Goal: Task Accomplishment & Management: Use online tool/utility

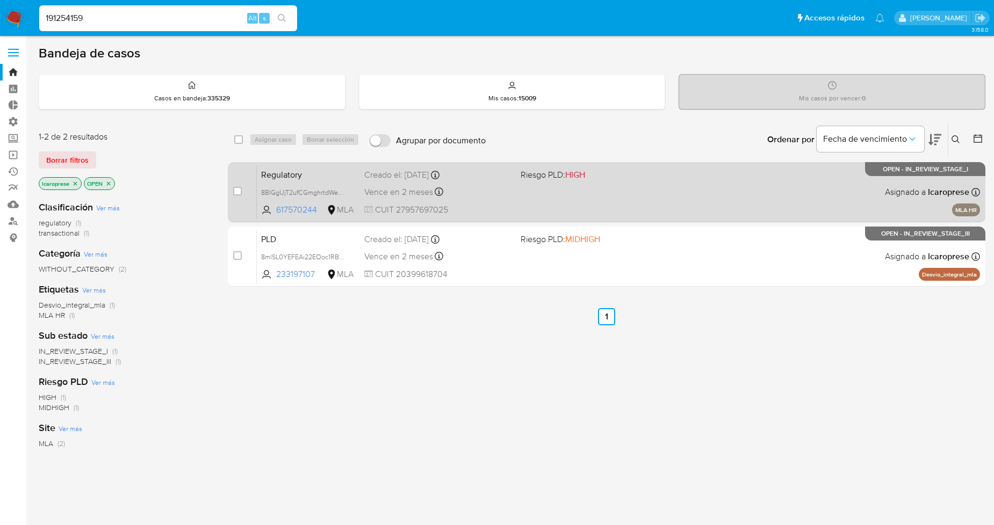
type input "191254159"
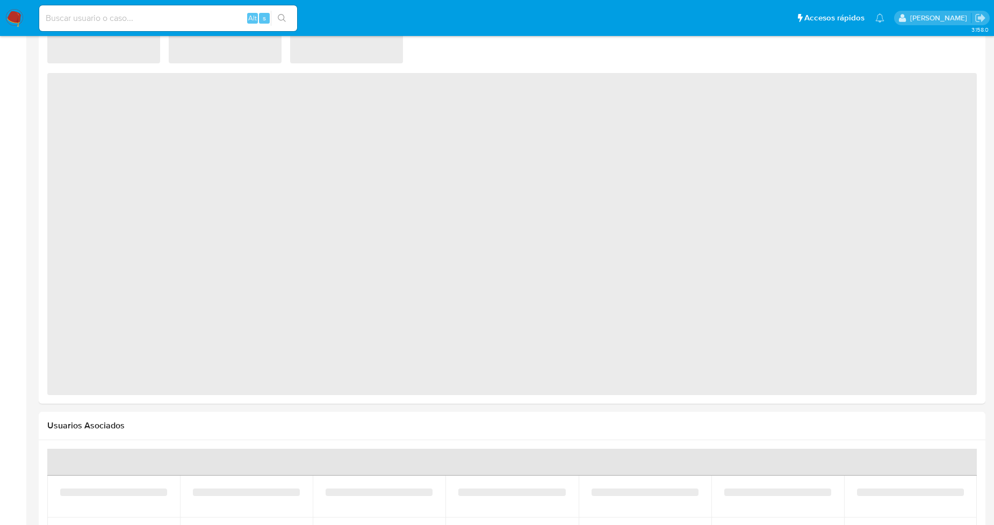
select select "10"
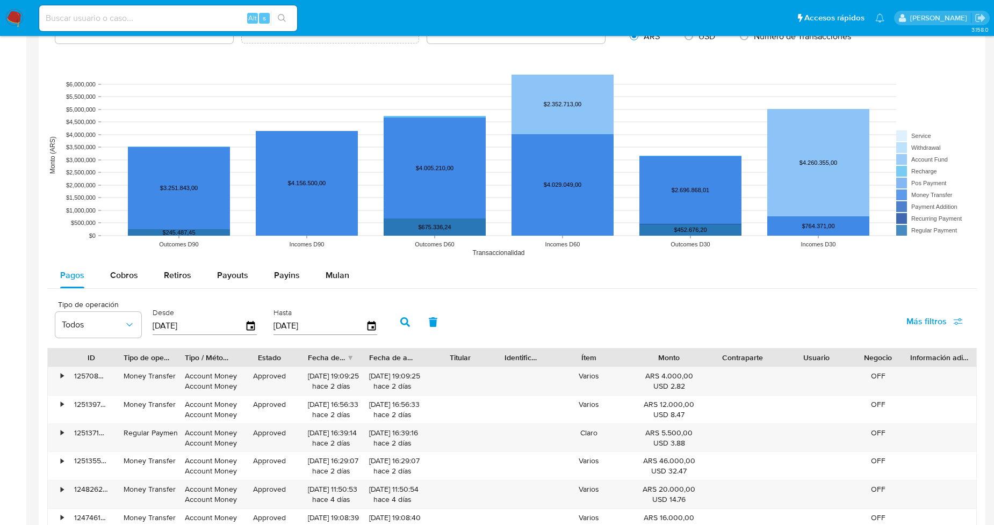
scroll to position [523, 0]
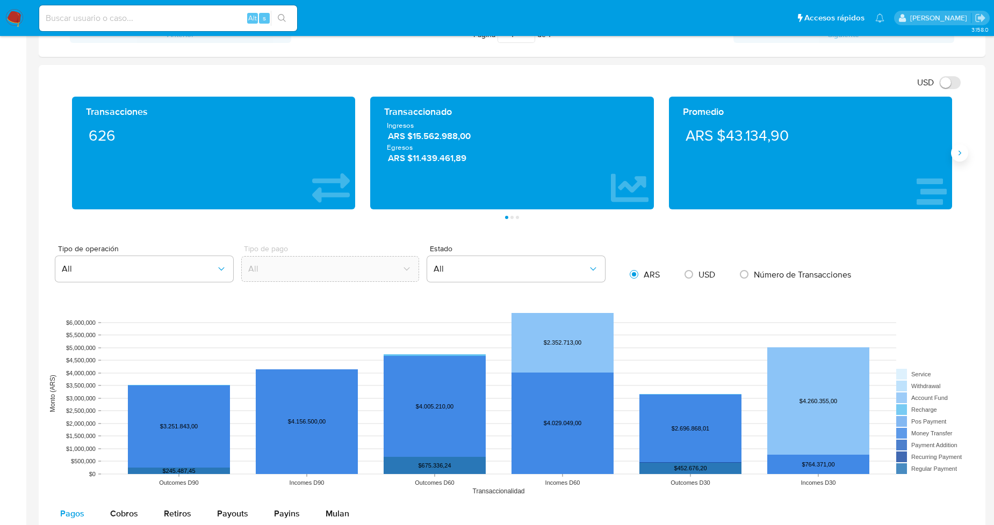
click at [957, 157] on icon "Siguiente" at bounding box center [959, 153] width 9 height 9
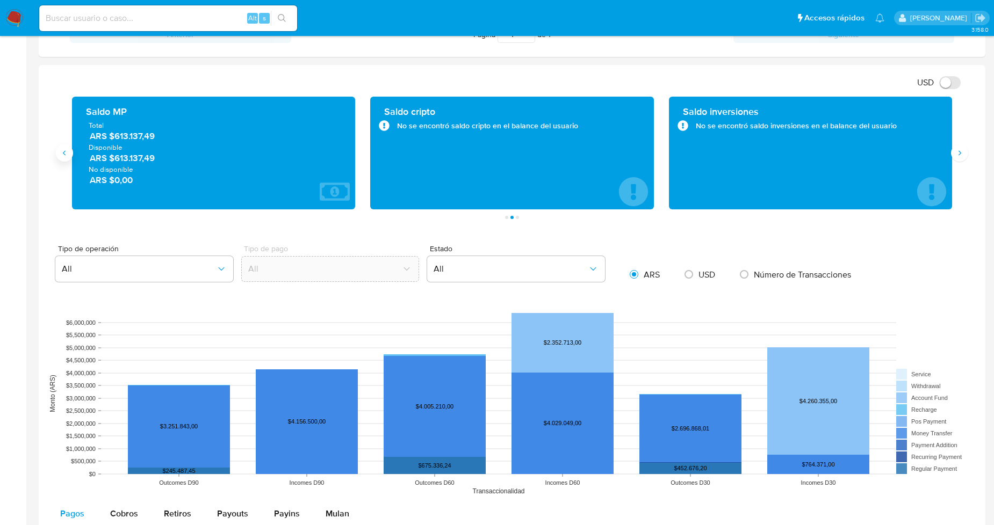
click at [65, 152] on icon "Anterior" at bounding box center [64, 153] width 3 height 5
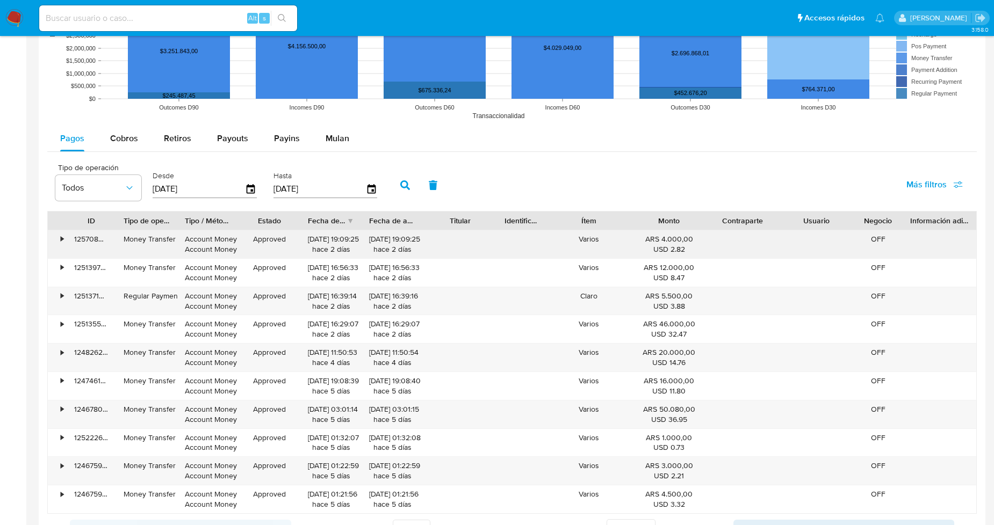
scroll to position [881, 0]
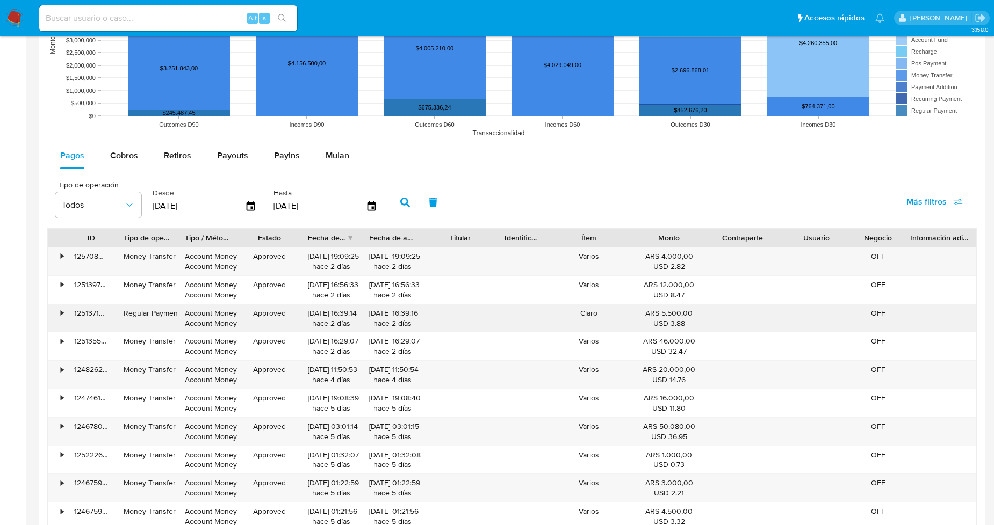
click at [55, 314] on div "•" at bounding box center [57, 319] width 19 height 28
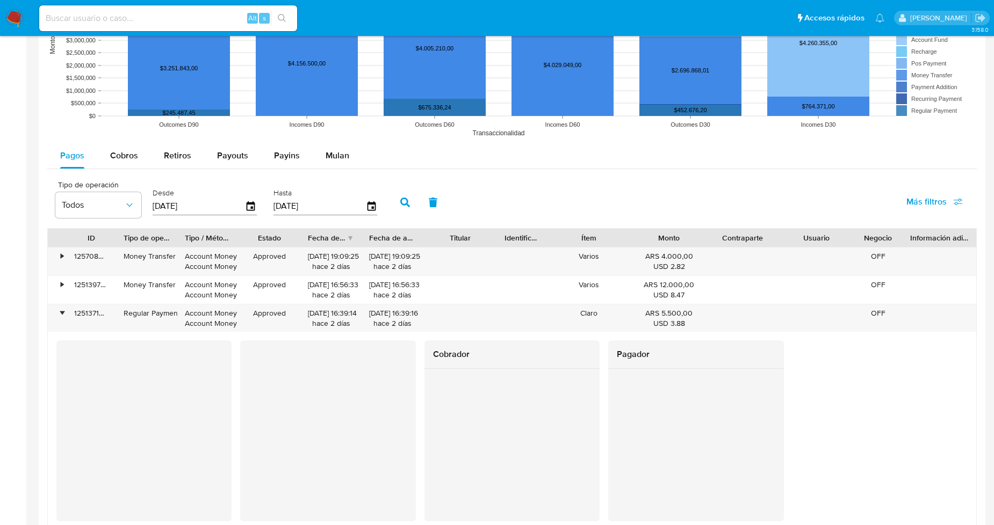
scroll to position [941, 0]
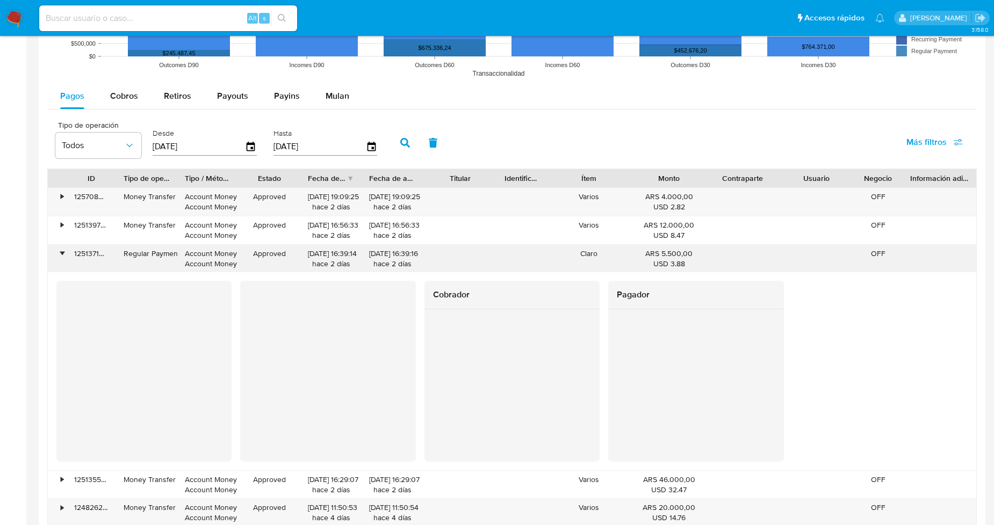
click at [62, 258] on div "•" at bounding box center [62, 254] width 3 height 10
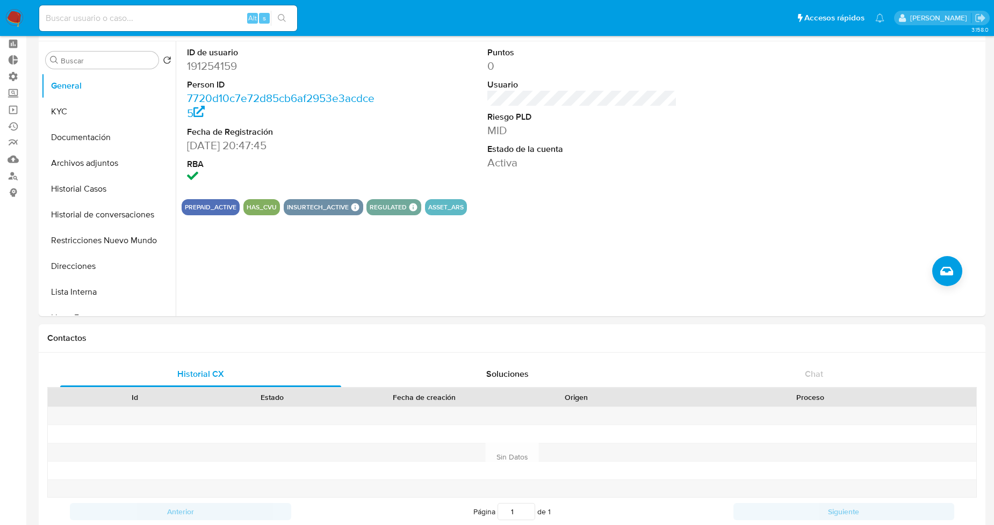
scroll to position [0, 0]
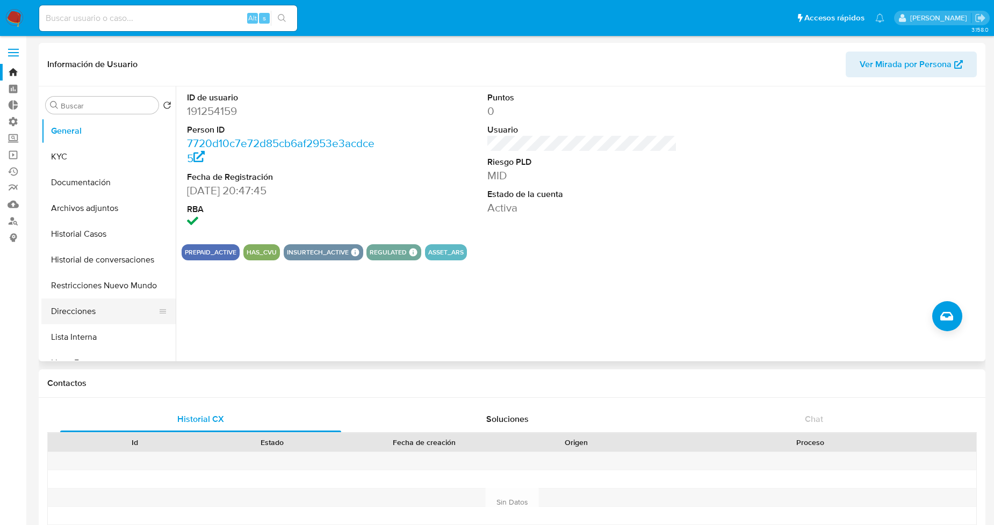
click at [82, 309] on button "Direcciones" at bounding box center [104, 312] width 126 height 26
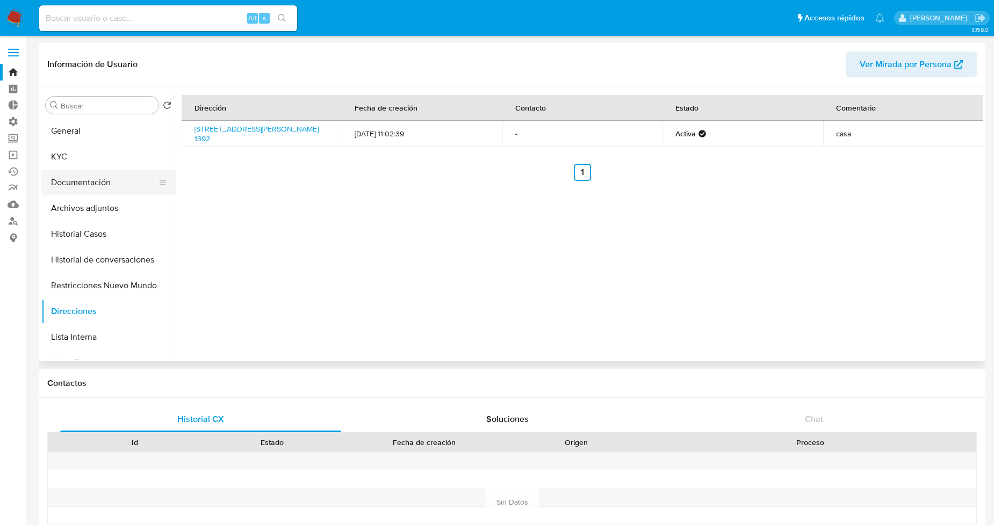
click at [86, 174] on button "Documentación" at bounding box center [104, 183] width 126 height 26
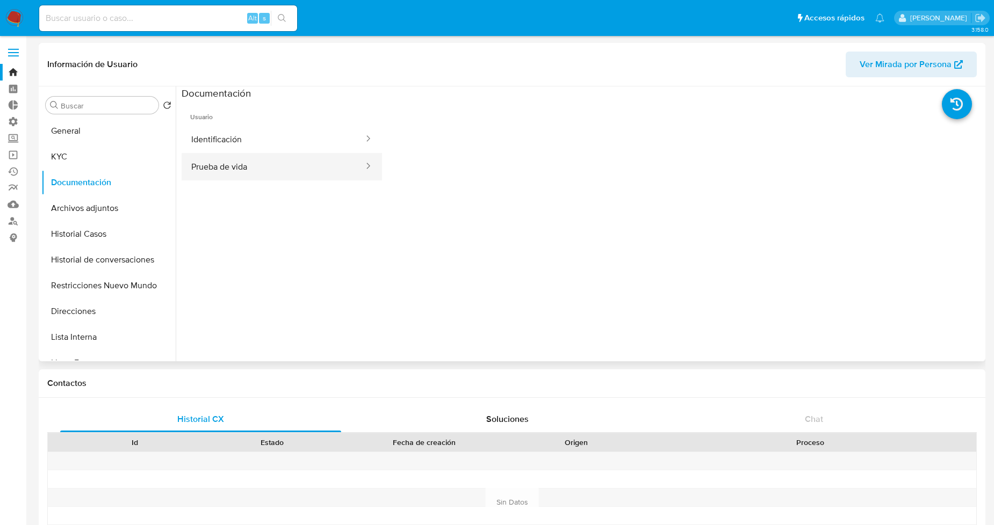
click at [266, 160] on button "Prueba de vida" at bounding box center [273, 166] width 183 height 27
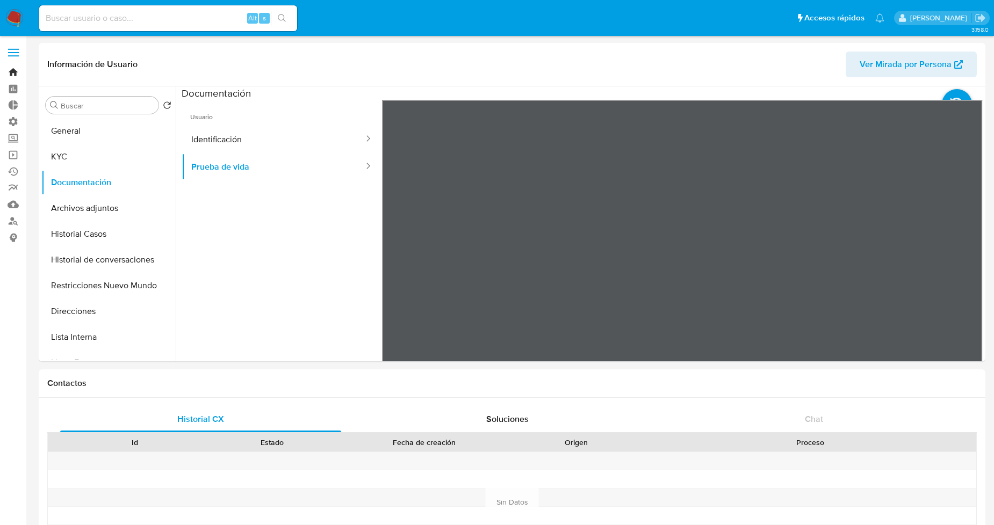
click at [18, 68] on link "Bandeja" at bounding box center [64, 72] width 128 height 17
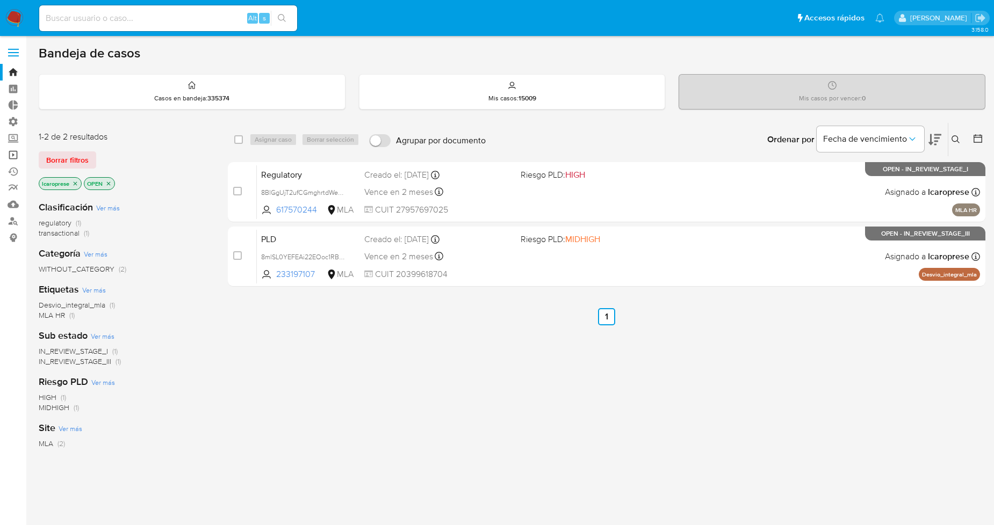
click at [13, 156] on link "Operaciones masivas" at bounding box center [64, 155] width 128 height 17
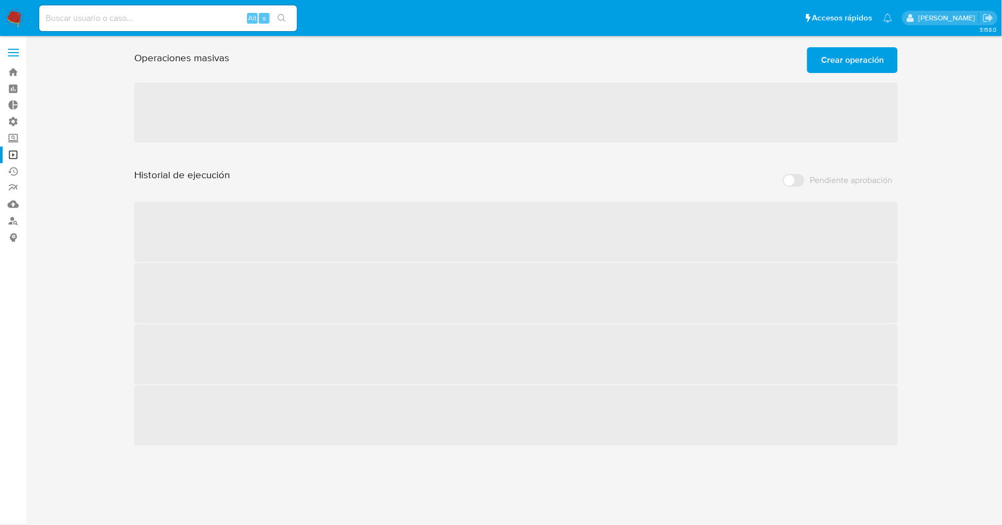
click at [45, 265] on div "Operaciones masivas Crear operación Sólo puede haber hasta un máximo de 5 opera…" at bounding box center [516, 244] width 955 height 403
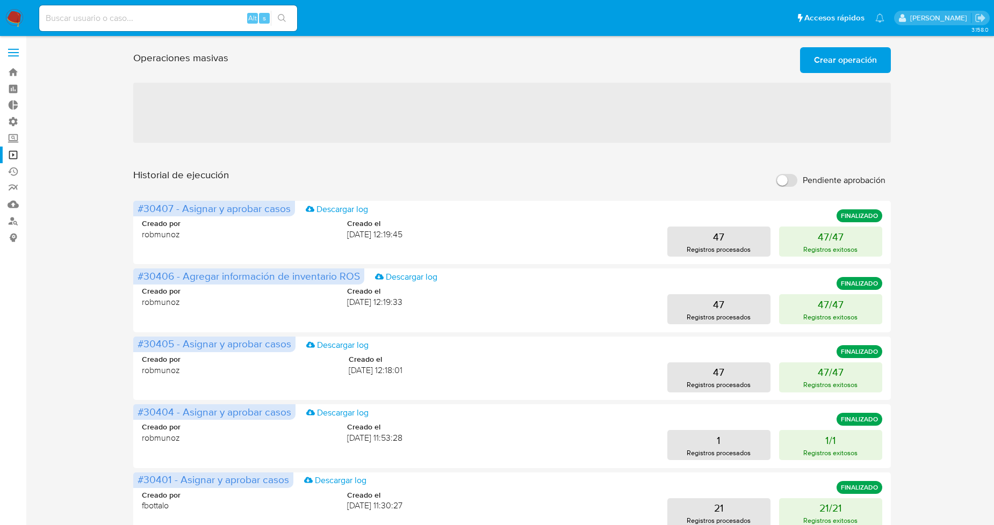
click at [842, 62] on span "Crear operación" at bounding box center [845, 60] width 63 height 24
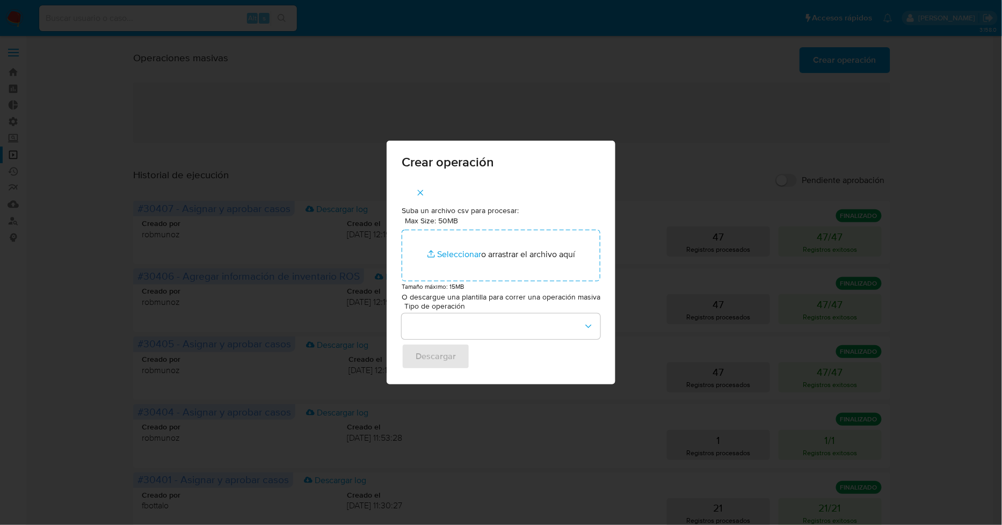
click at [821, 427] on div "Crear operación Suba un archivo csv para procesar: Max Size: 50MB Seleccionar a…" at bounding box center [501, 262] width 1002 height 525
click at [925, 380] on div "Crear operación Suba un archivo csv para procesar: Max Size: 50MB Seleccionar a…" at bounding box center [501, 262] width 1002 height 525
click at [419, 192] on icon "button" at bounding box center [421, 193] width 10 height 10
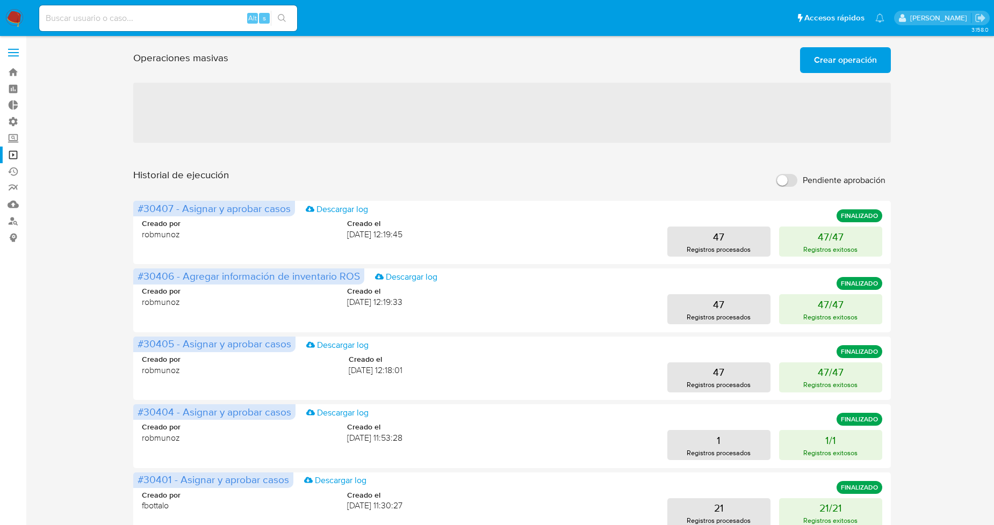
click at [870, 65] on span "Crear operación" at bounding box center [845, 60] width 63 height 24
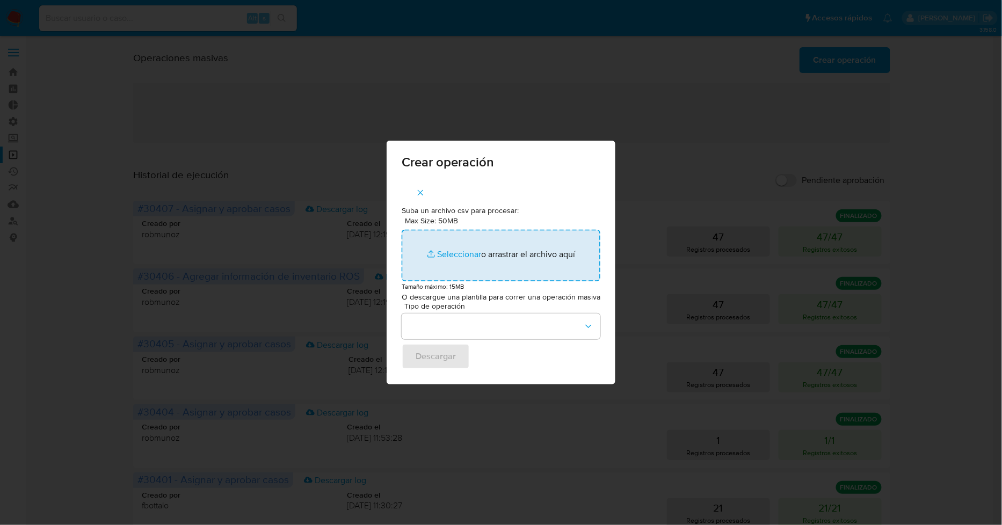
click at [449, 254] on input "Max Size: 50MB Seleccionar archivos" at bounding box center [501, 256] width 199 height 52
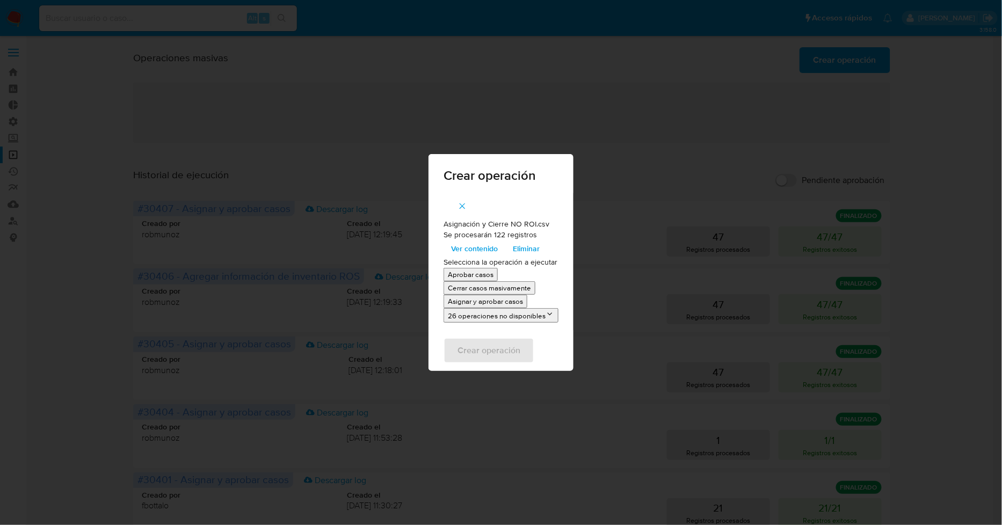
click at [487, 300] on p "Asignar y aprobar casos" at bounding box center [485, 302] width 75 height 10
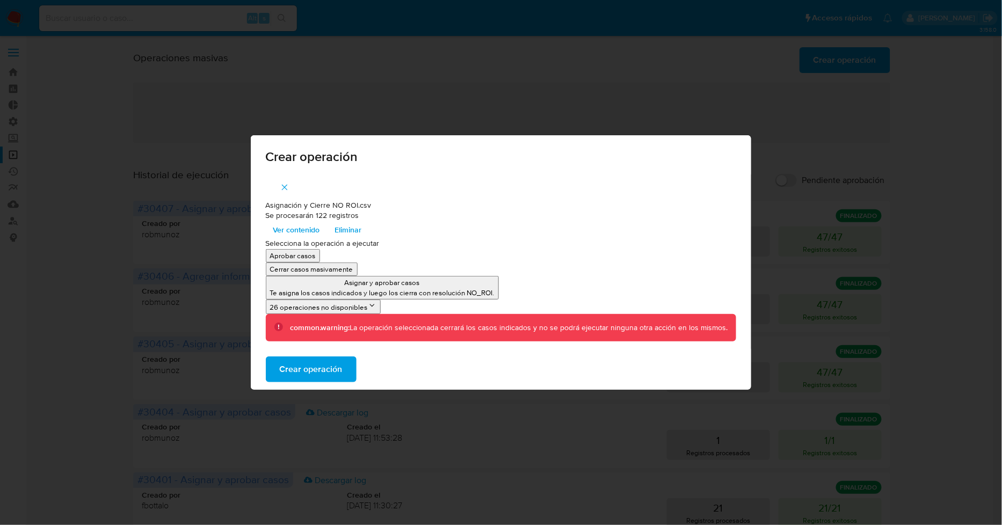
click at [335, 365] on span "Crear operación" at bounding box center [311, 370] width 63 height 24
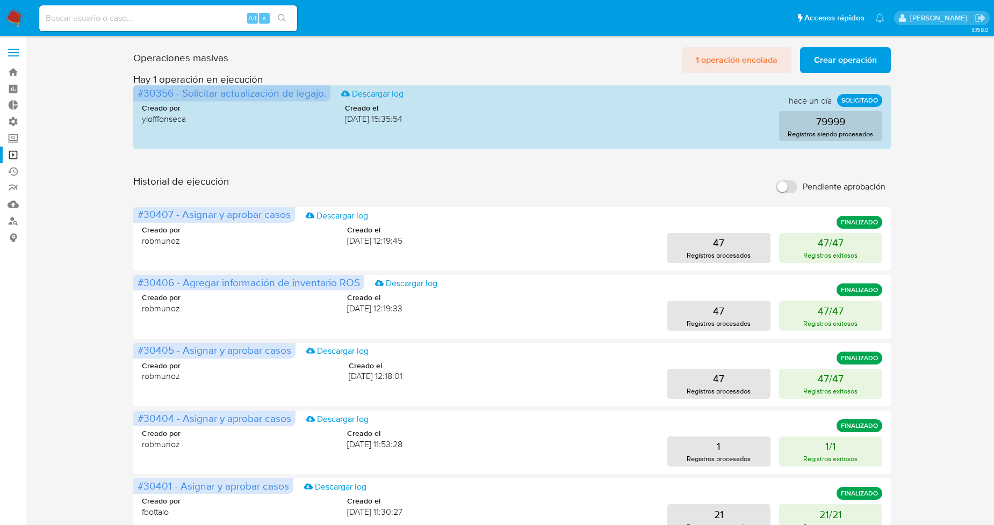
click at [763, 55] on span "1 operación encolada" at bounding box center [737, 60] width 82 height 24
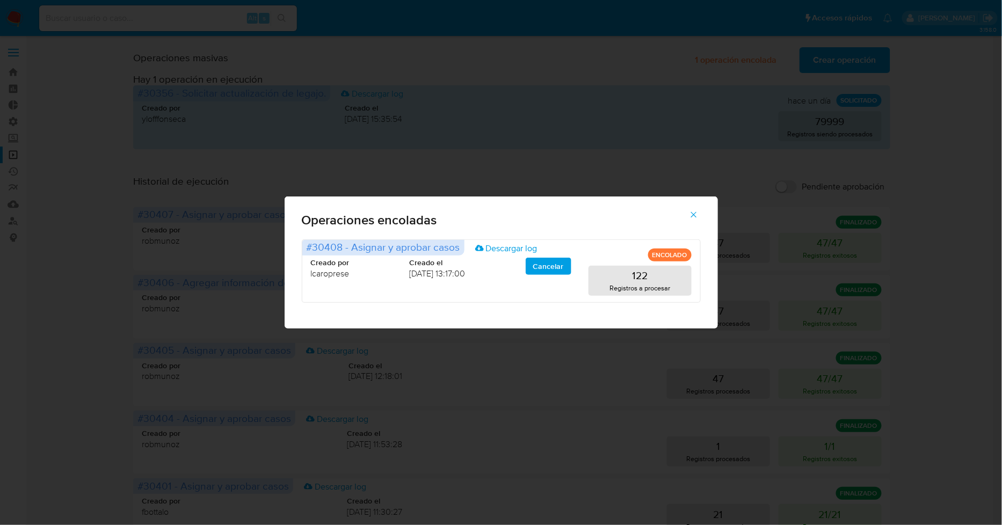
click at [694, 217] on icon "button" at bounding box center [694, 215] width 10 height 10
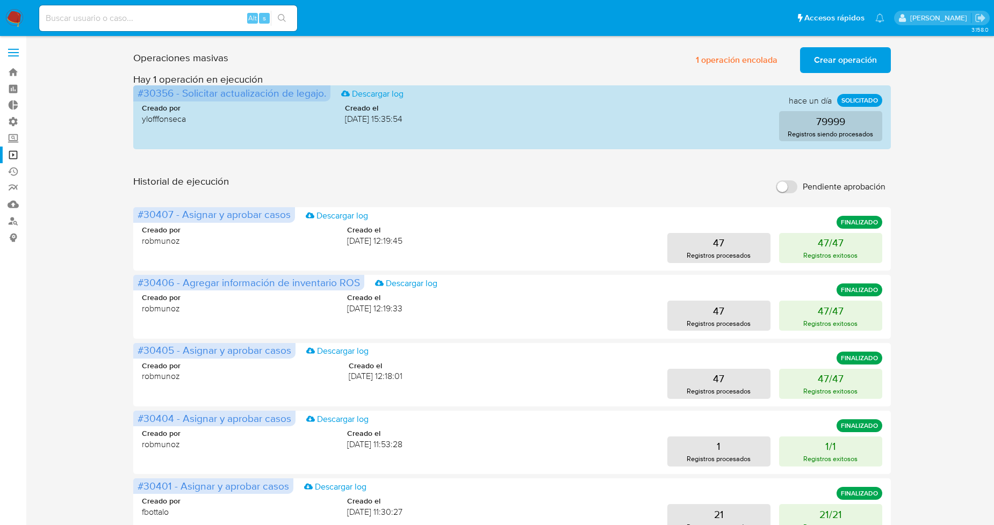
click at [180, 18] on input at bounding box center [168, 18] width 258 height 14
paste input "147897730"
type input "147897730"
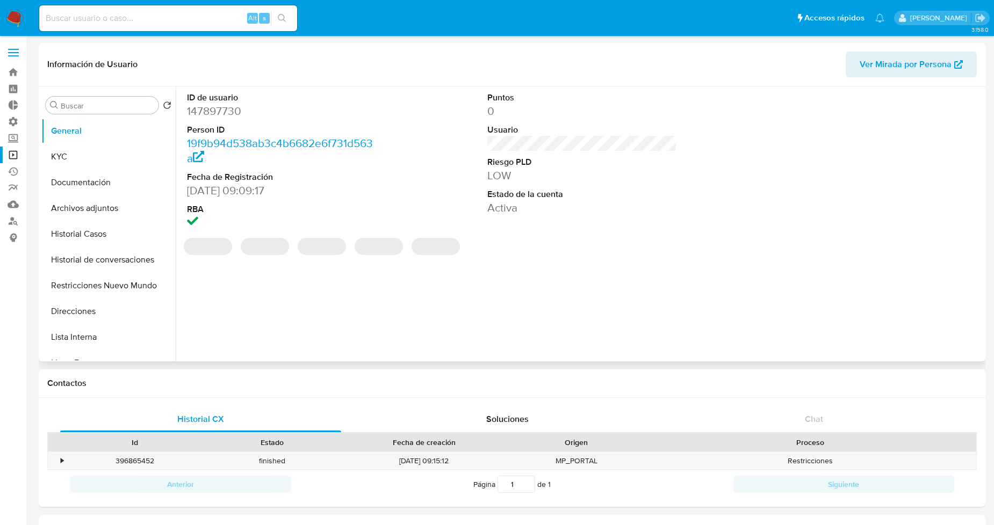
select select "10"
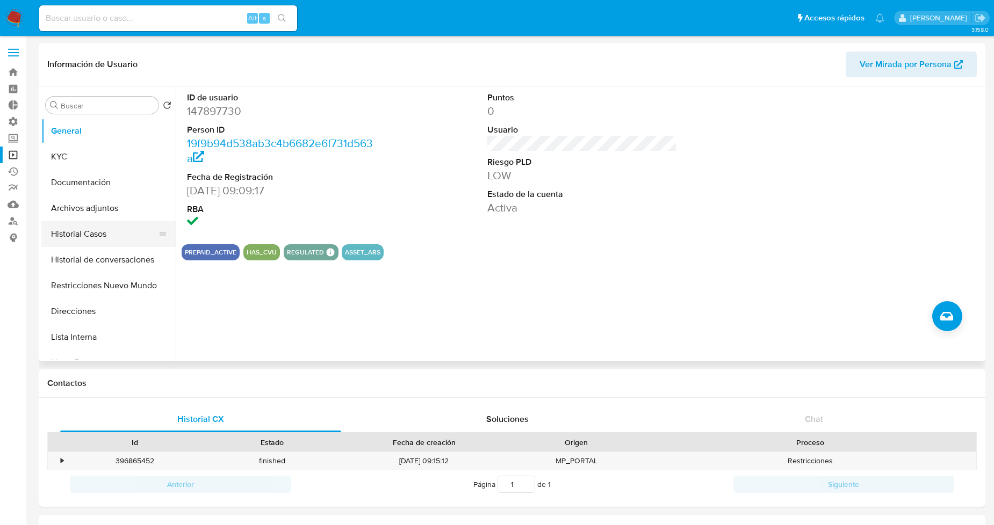
click at [95, 237] on button "Historial Casos" at bounding box center [104, 234] width 126 height 26
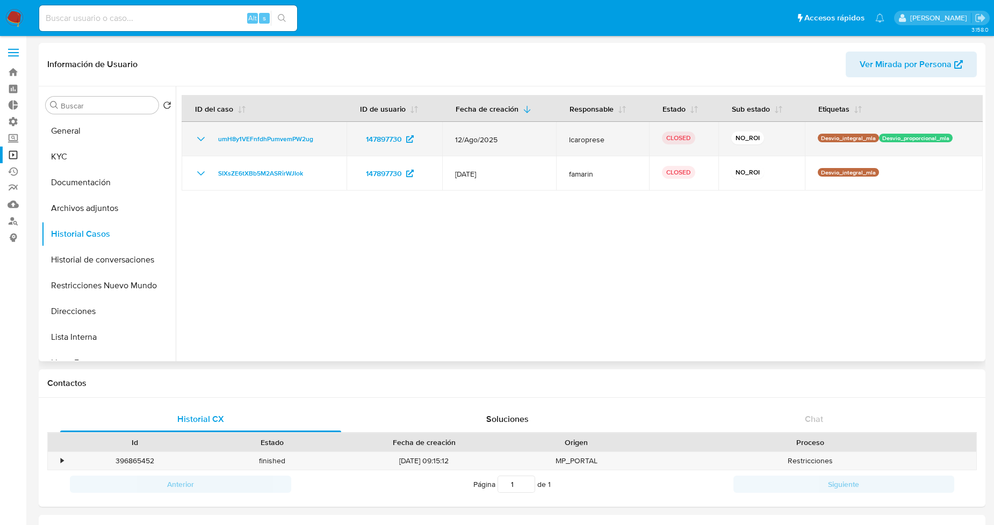
click at [201, 134] on icon "Mostrar/Ocultar" at bounding box center [200, 139] width 13 height 13
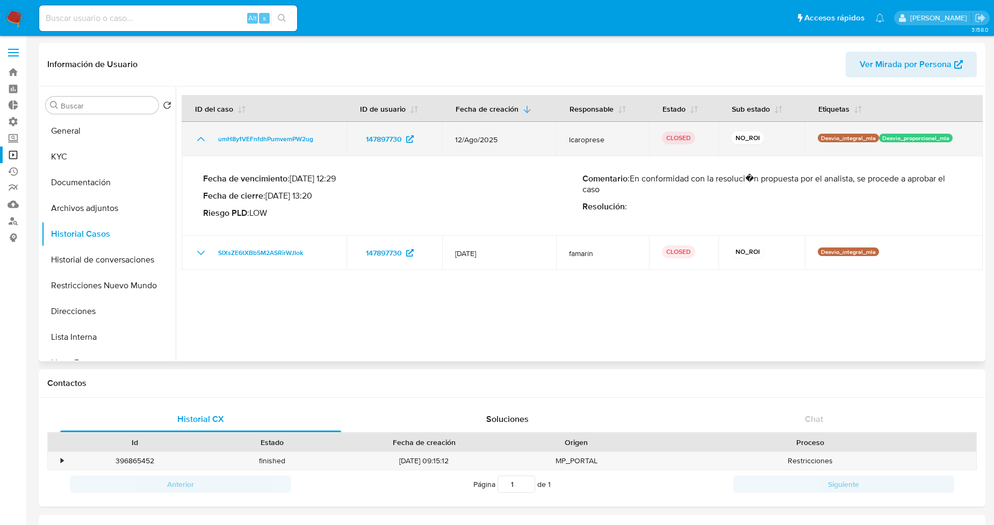
click at [201, 134] on icon "Mostrar/Ocultar" at bounding box center [200, 139] width 13 height 13
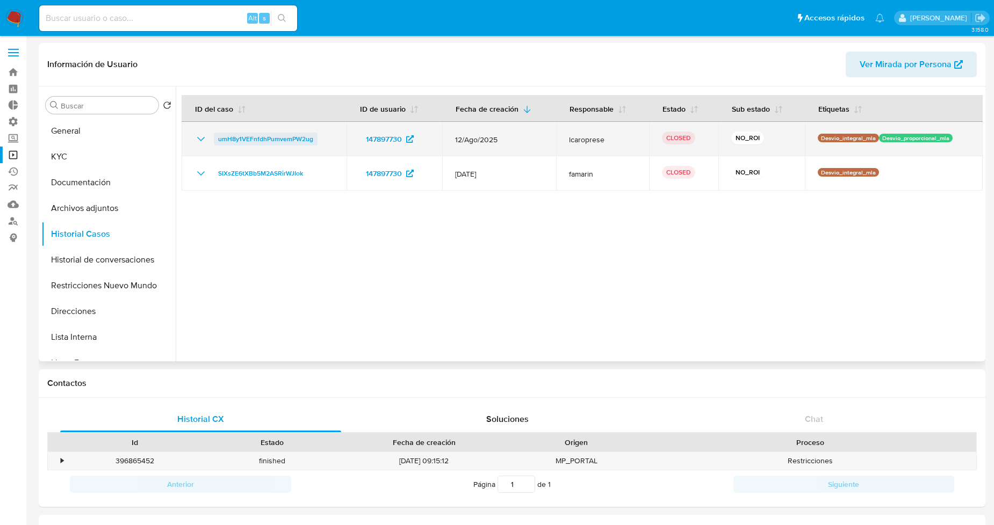
click at [239, 138] on span "umH8y1VEFnfdhPumvemPW2ug" at bounding box center [265, 139] width 95 height 13
click at [312, 139] on span "umH8y1VEFnfdhPumvemPW2ug" at bounding box center [265, 139] width 95 height 13
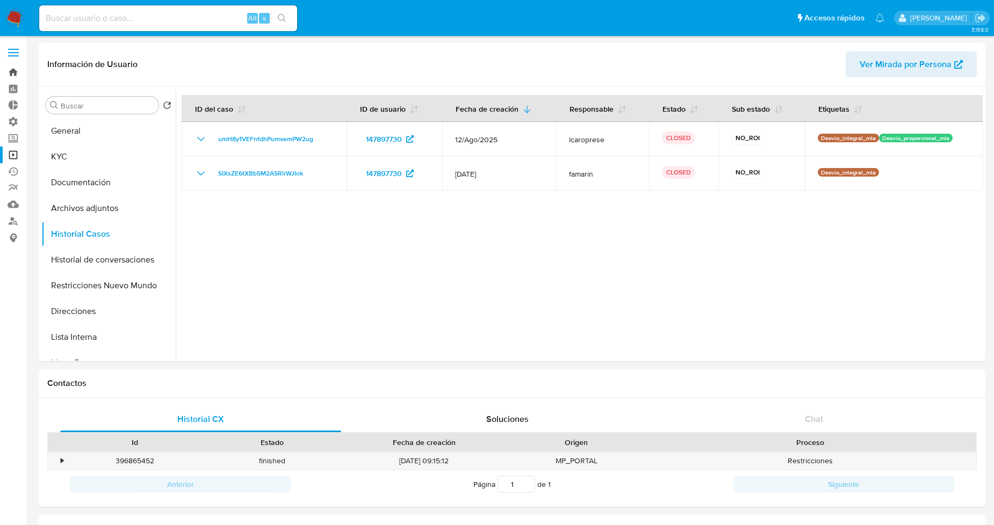
click at [13, 73] on link "Bandeja" at bounding box center [64, 72] width 128 height 17
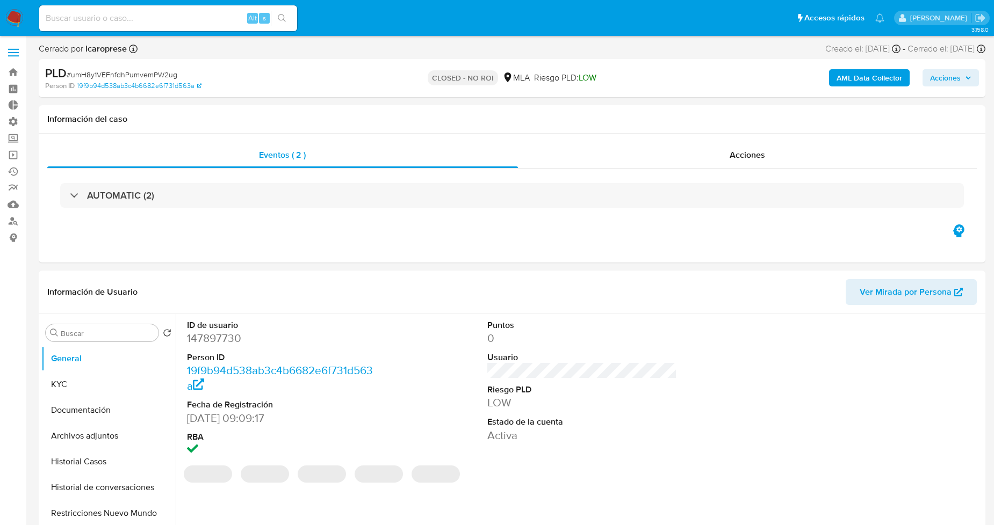
select select "10"
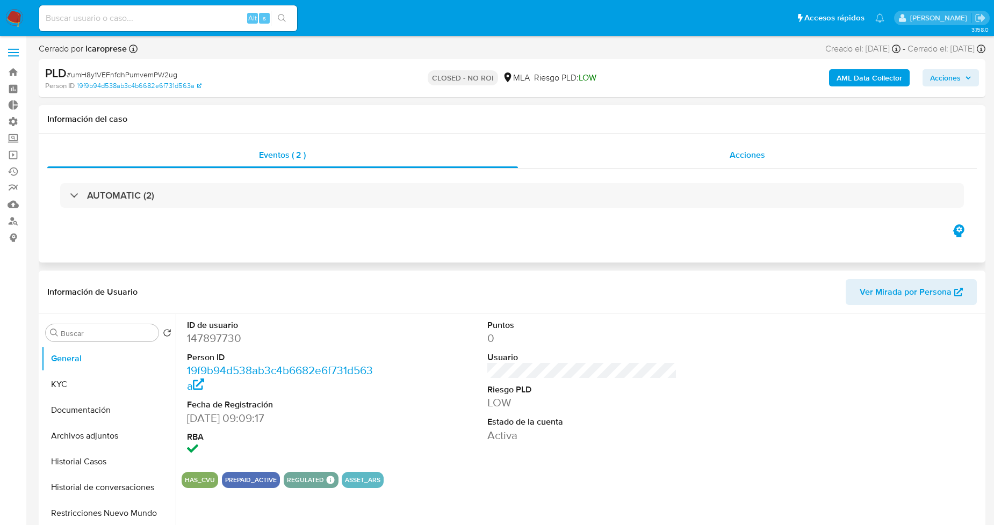
click at [573, 159] on div "Acciones" at bounding box center [747, 155] width 459 height 26
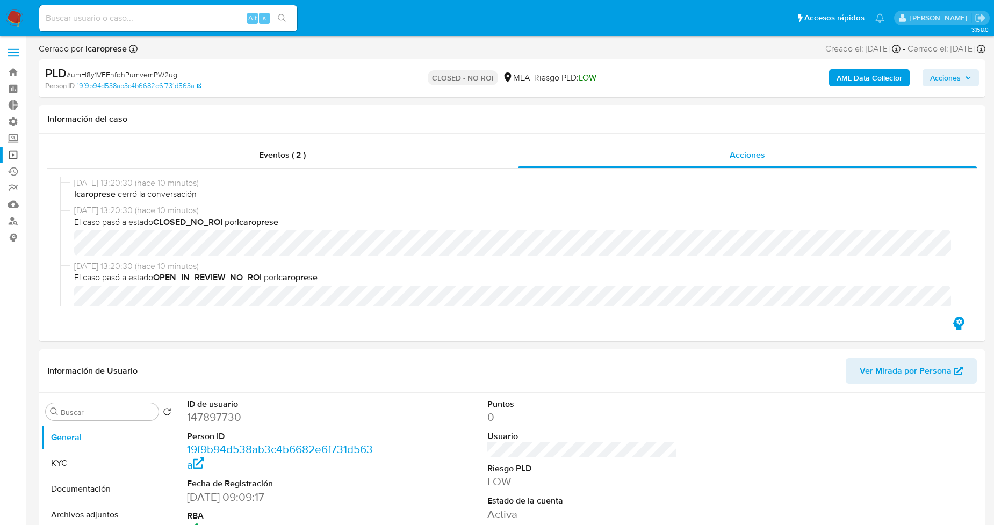
click at [16, 154] on link "Operaciones masivas" at bounding box center [64, 155] width 128 height 17
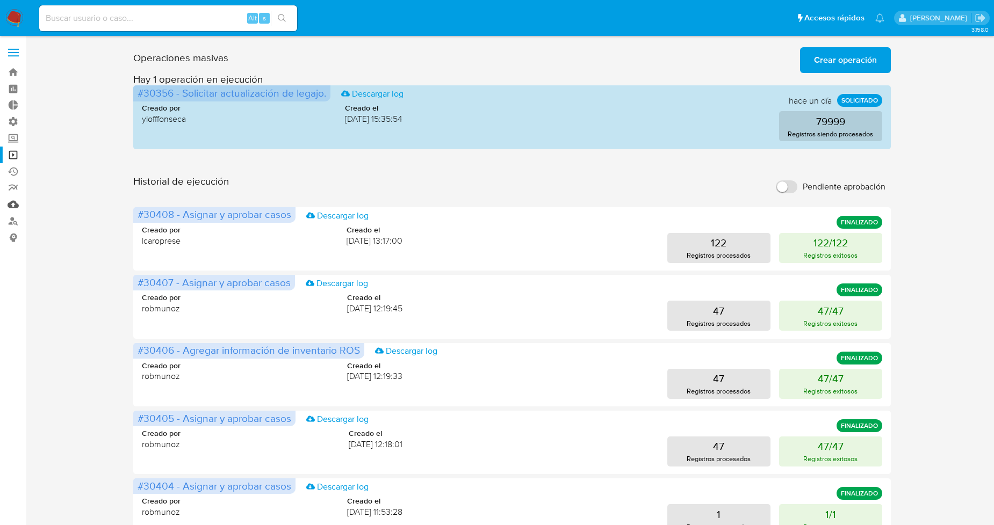
click at [9, 206] on link "Mulan" at bounding box center [64, 204] width 128 height 17
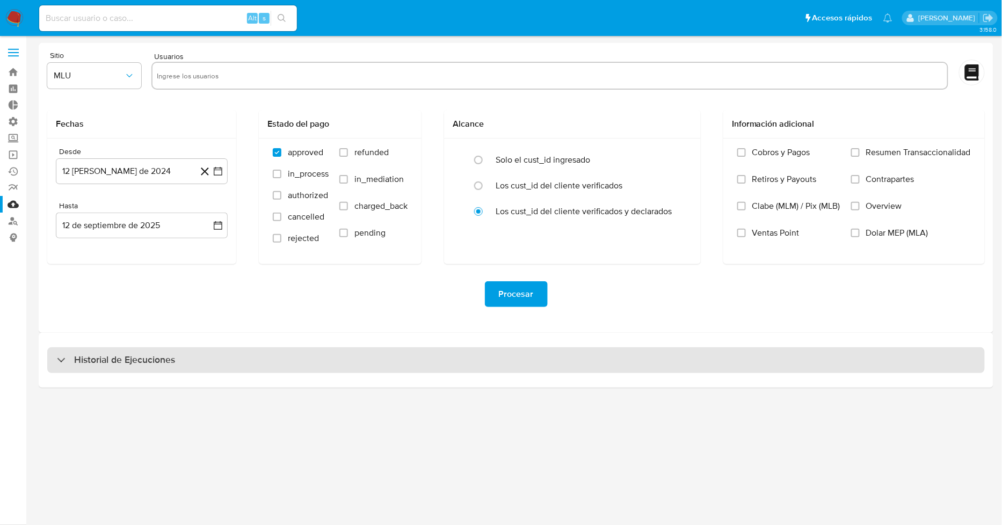
click at [206, 363] on div "Historial de Ejecuciones" at bounding box center [516, 361] width 938 height 26
select select "10"
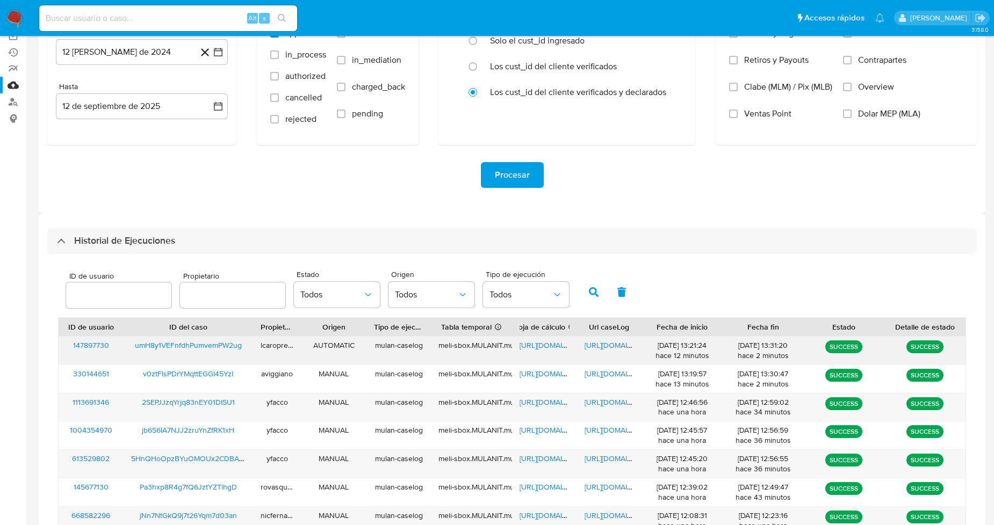
scroll to position [179, 0]
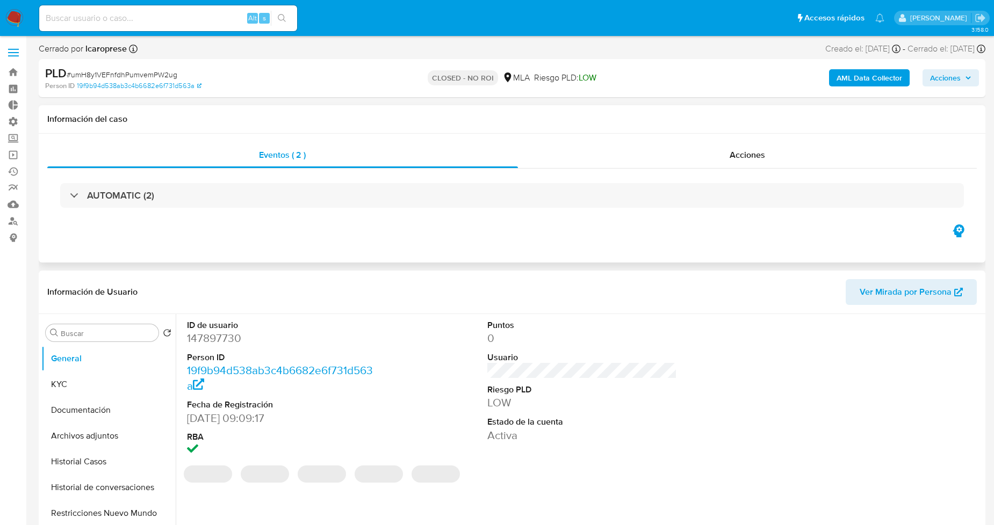
click at [591, 169] on div "AUTOMATIC (2)" at bounding box center [511, 196] width 929 height 54
select select "10"
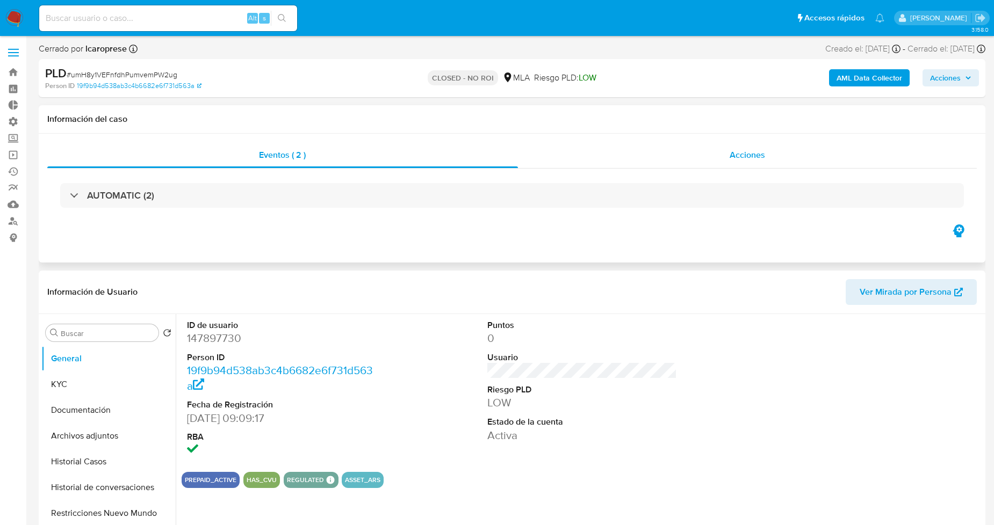
click at [595, 158] on div "Acciones" at bounding box center [747, 155] width 459 height 26
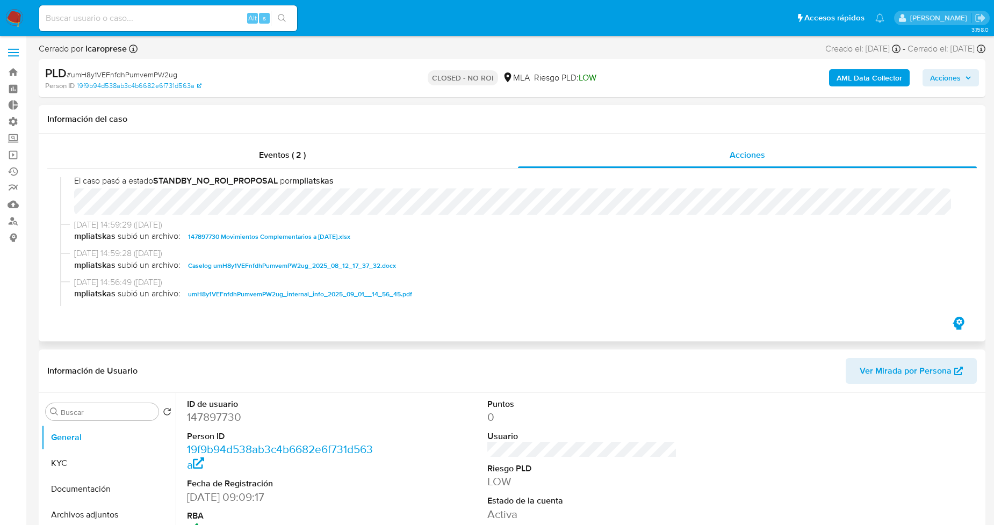
scroll to position [179, 0]
